Goal: Use online tool/utility: Utilize a website feature to perform a specific function

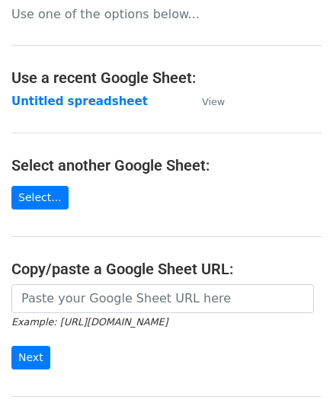
scroll to position [152, 0]
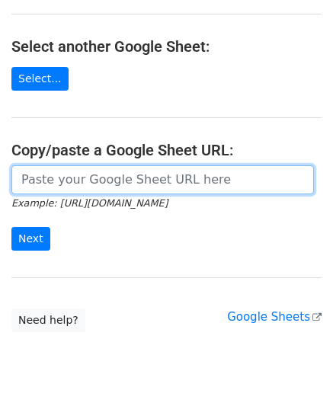
click at [67, 174] on input "url" at bounding box center [162, 179] width 302 height 29
paste input "[URL][DOMAIN_NAME]"
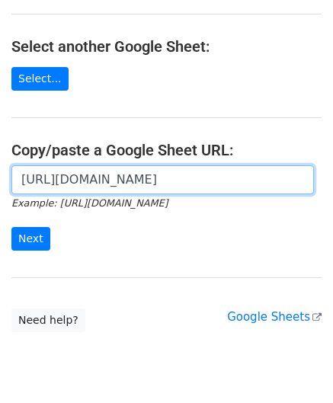
scroll to position [0, 329]
type input "[URL][DOMAIN_NAME]"
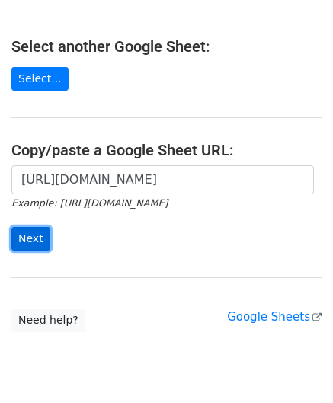
click at [28, 239] on input "Next" at bounding box center [30, 239] width 39 height 24
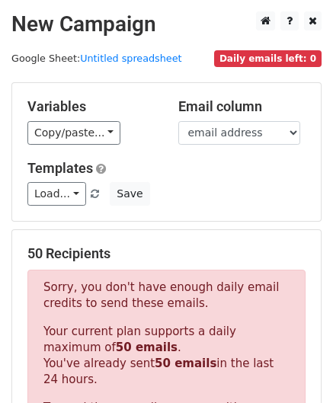
scroll to position [514, 0]
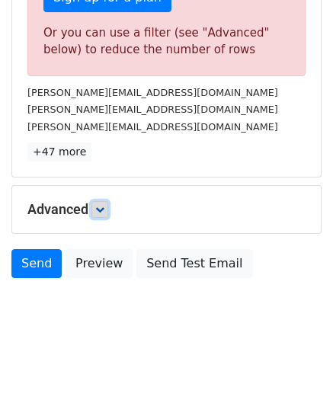
click at [99, 205] on icon at bounding box center [99, 209] width 9 height 9
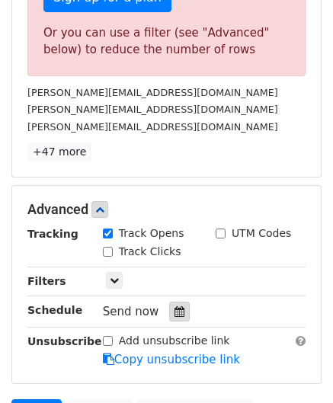
click at [174, 306] on icon at bounding box center [179, 311] width 10 height 11
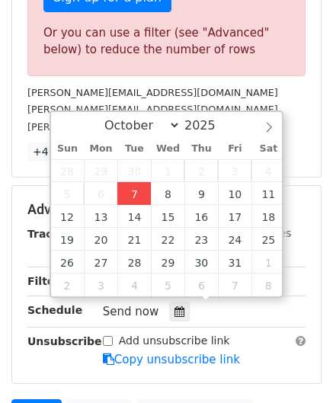
type input "2025-10-07 12:00"
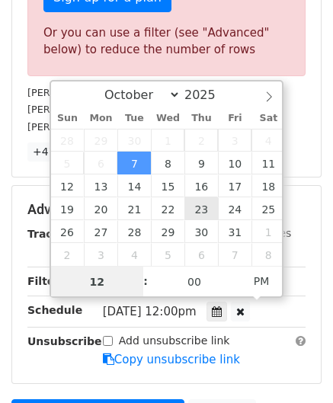
paste input "4"
type input "4"
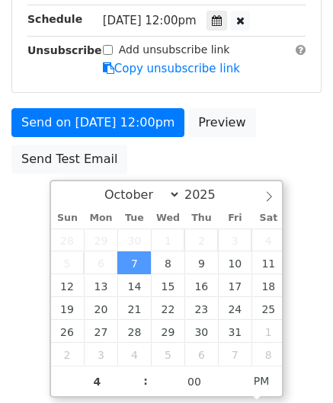
type input "2025-10-07 16:00"
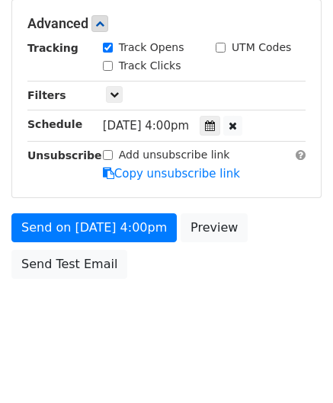
scroll to position [698, 0]
